Goal: Check status: Check status

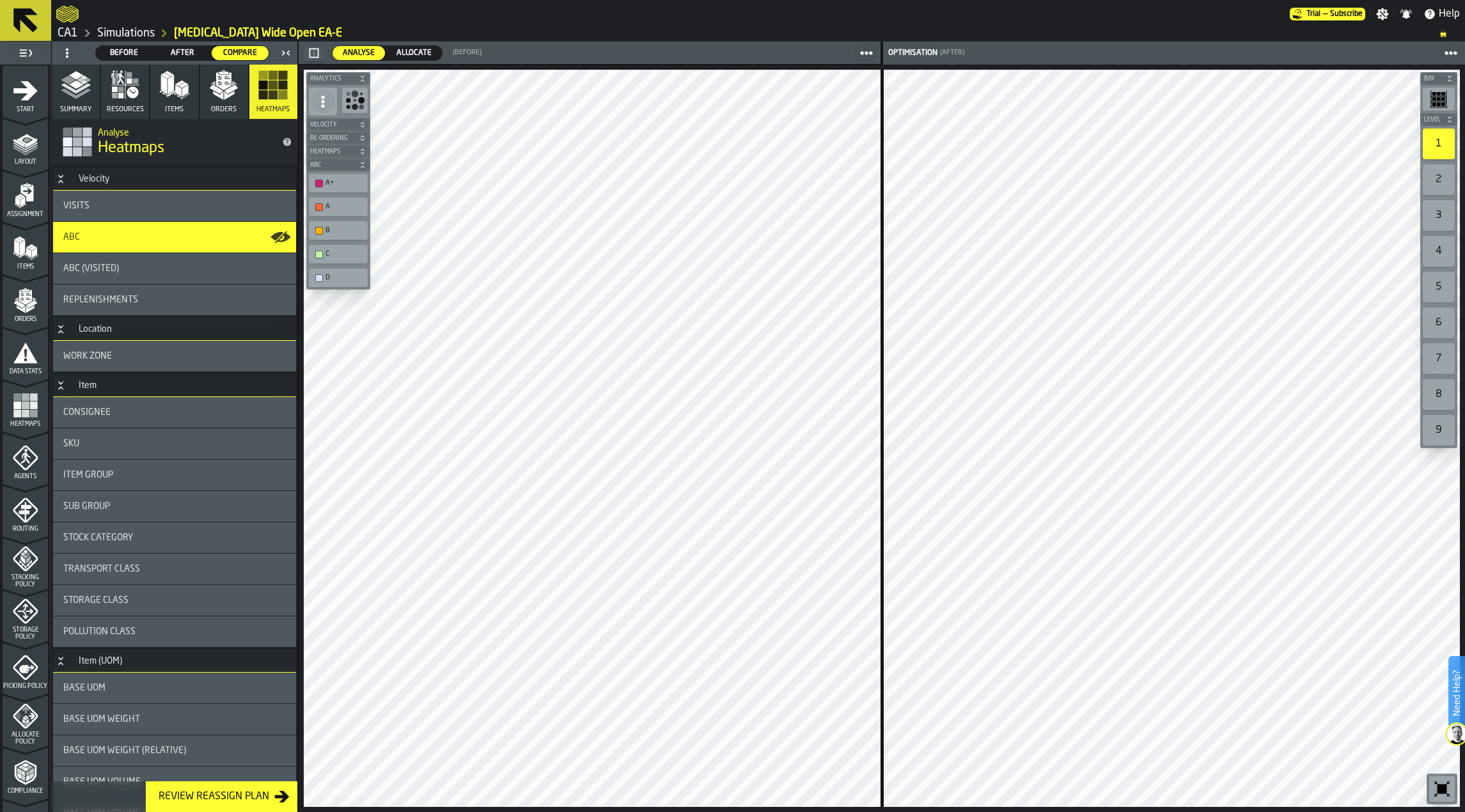
scroll to position [196, 0]
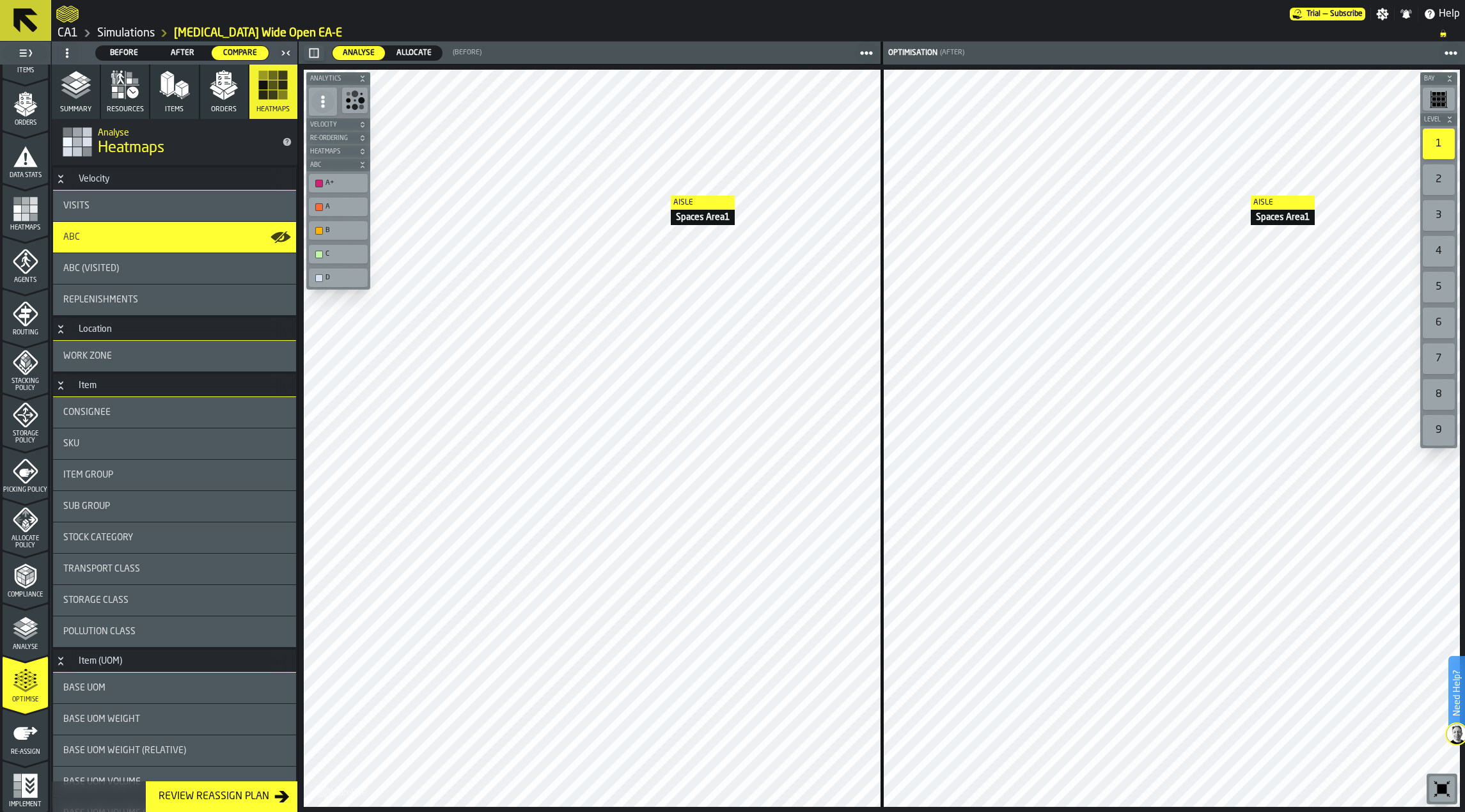
click at [39, 20] on icon at bounding box center [25, 20] width 30 height 30
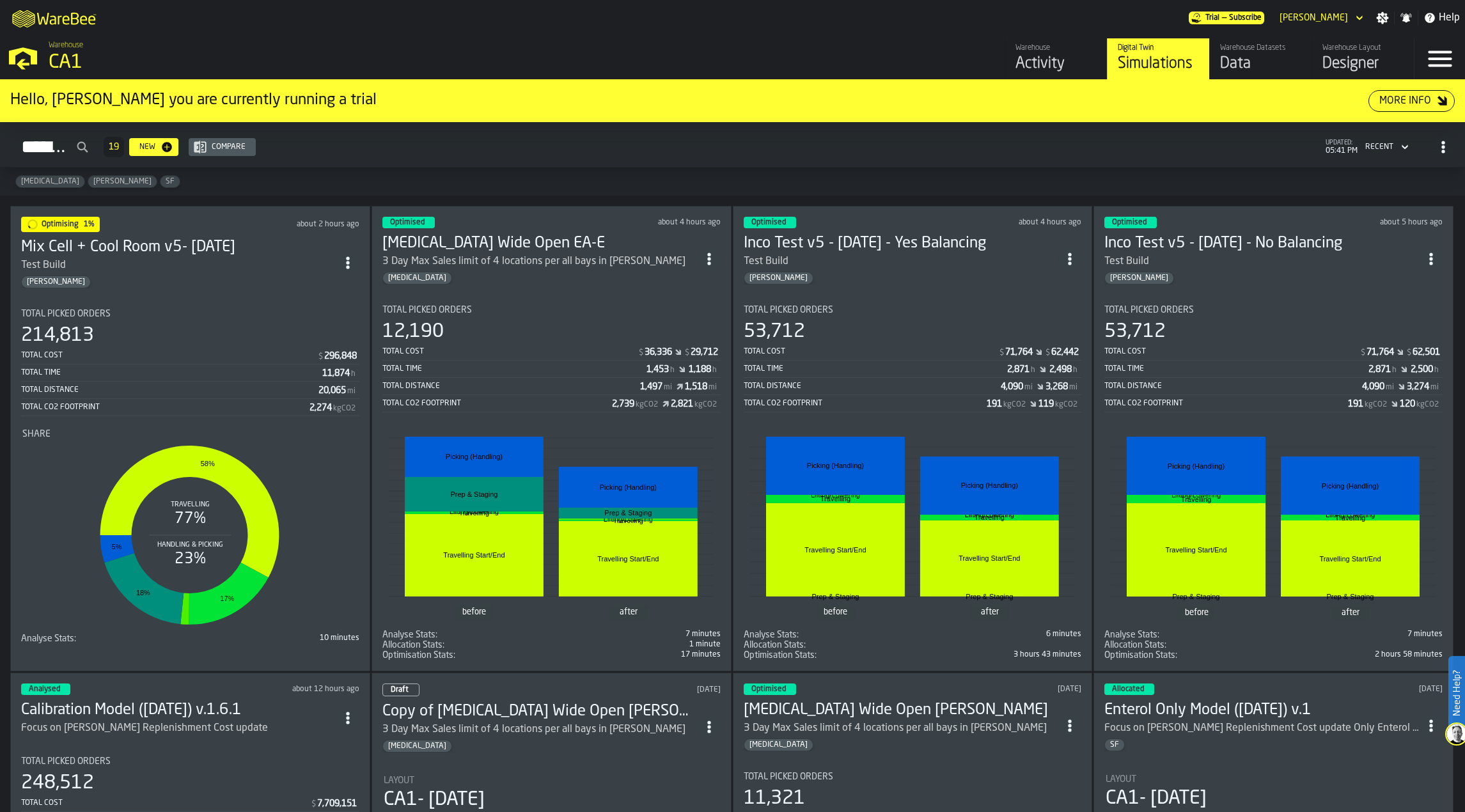
click at [229, 305] on section "Total Picked Orders 214,813 Total Cost $ 296,848 Total Time 11,874 h Total Dist…" at bounding box center [190, 471] width 339 height 345
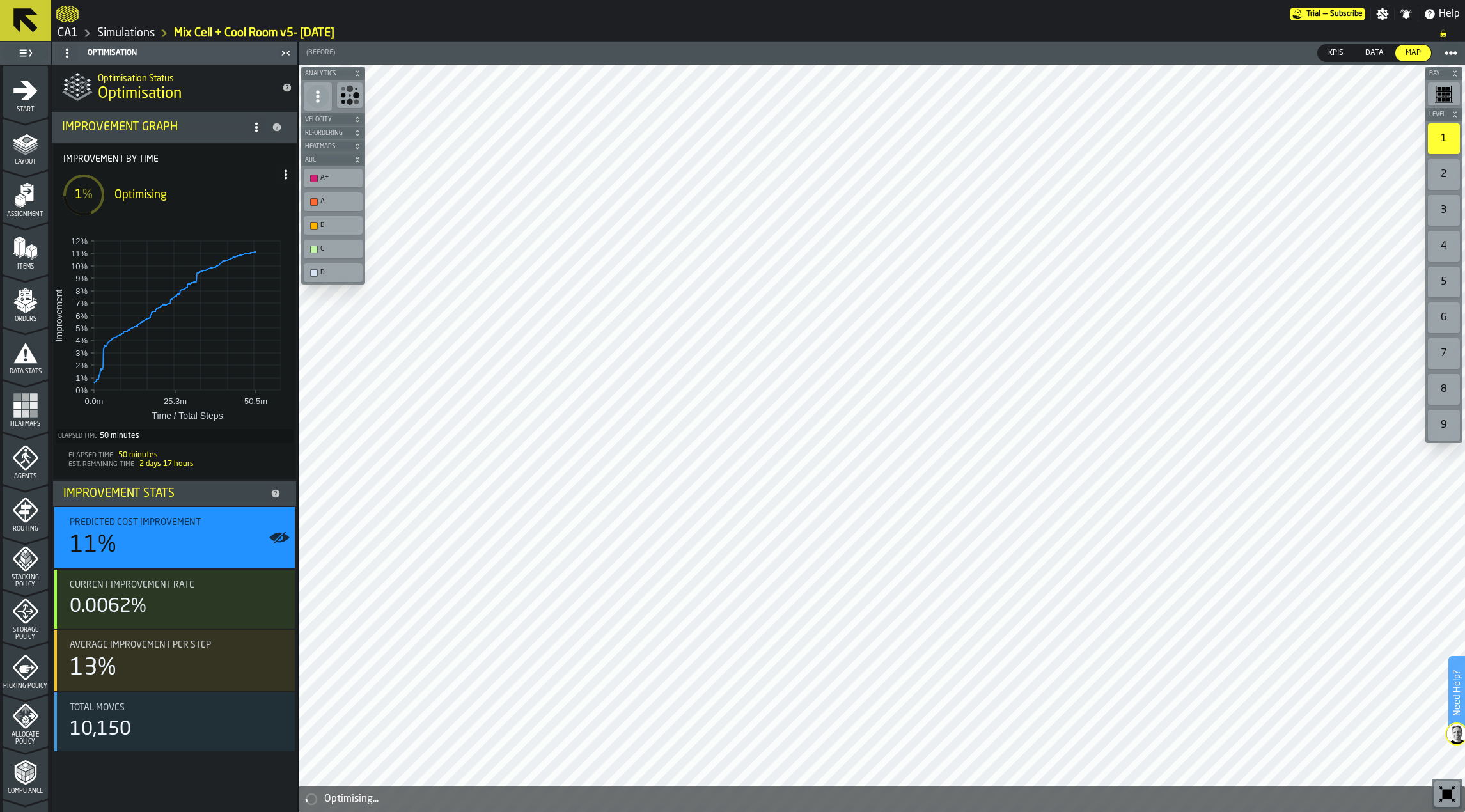
click at [1, 17] on button at bounding box center [25, 20] width 51 height 41
